Goal: Find specific page/section: Find specific page/section

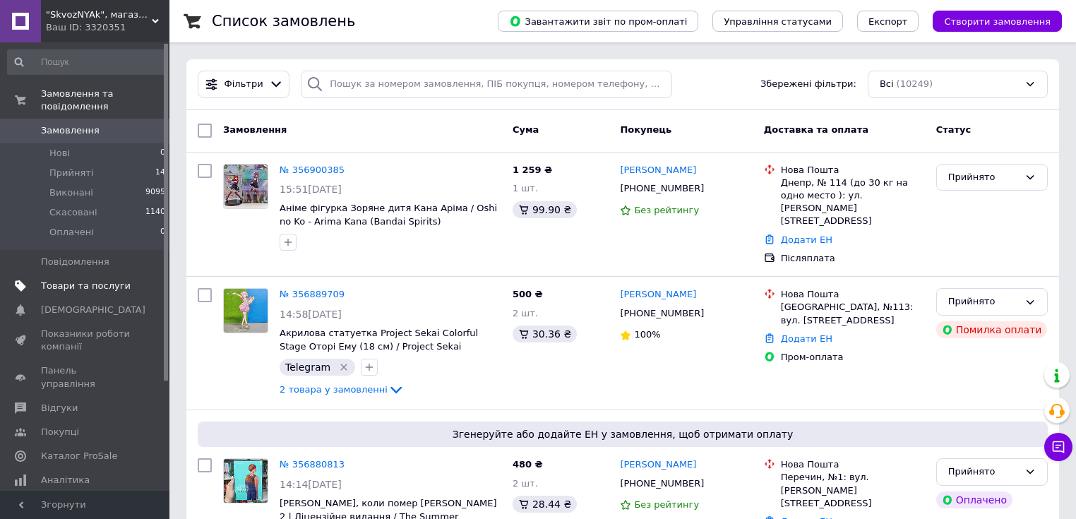
click at [73, 280] on span "Товари та послуги" at bounding box center [86, 286] width 90 height 13
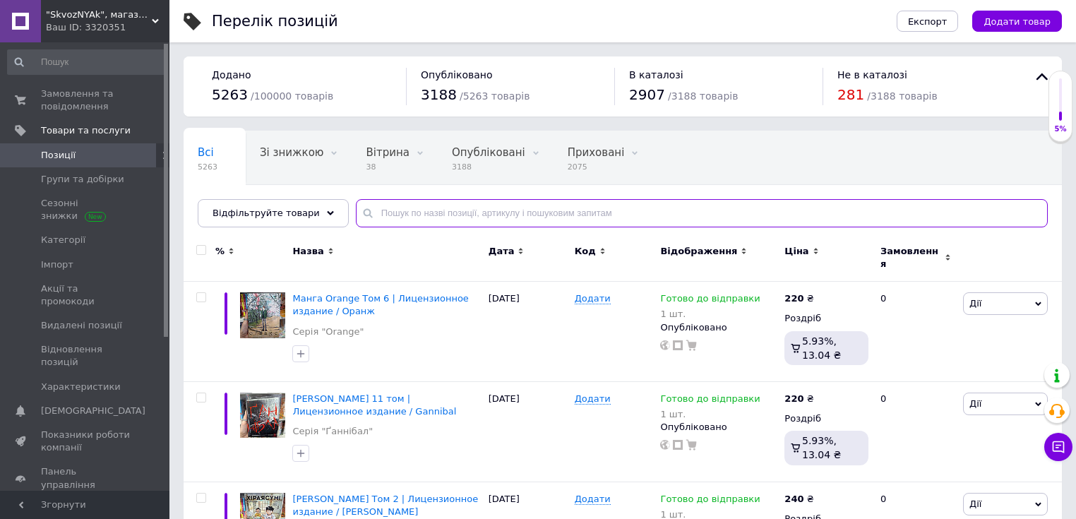
click at [378, 217] on input "text" at bounding box center [702, 213] width 692 height 28
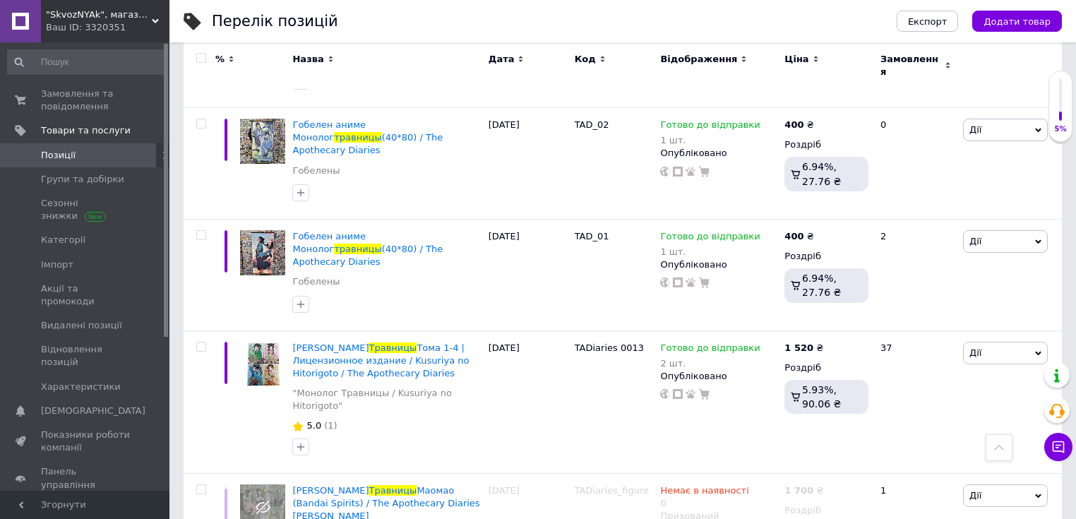
scroll to position [6181, 0]
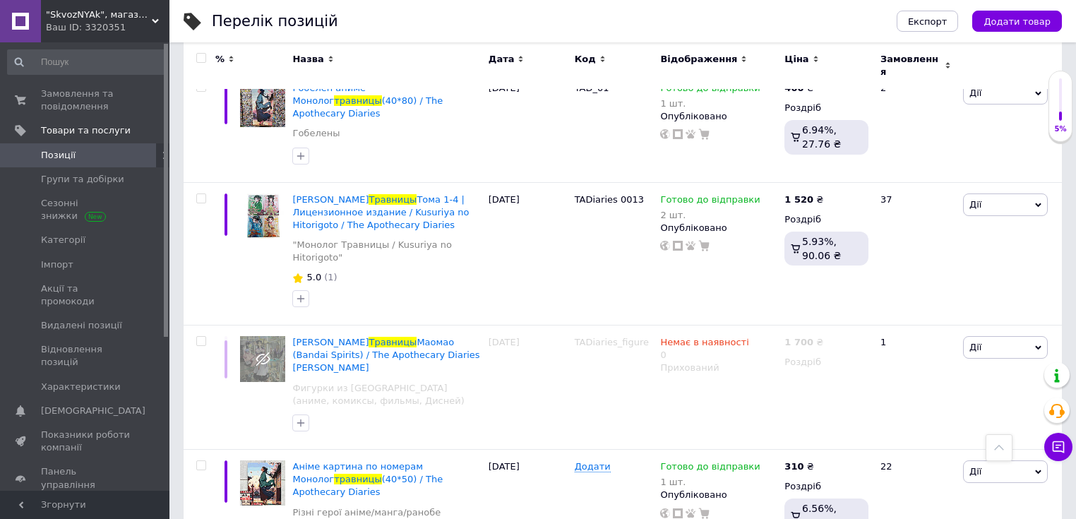
type input "травницы"
click at [54, 156] on span "Позиції" at bounding box center [58, 155] width 35 height 13
